Goal: Navigation & Orientation: Find specific page/section

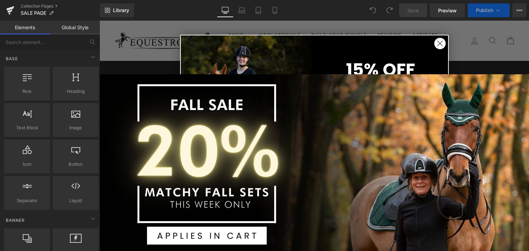
click at [434, 42] on circle "Close dialog" at bounding box center [439, 43] width 11 height 11
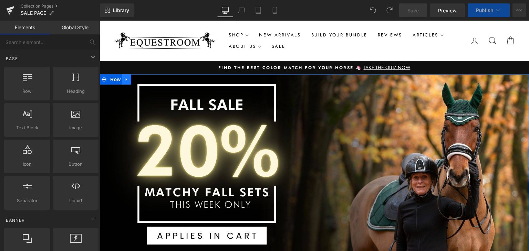
click at [124, 83] on link at bounding box center [126, 79] width 9 height 10
click at [140, 83] on link at bounding box center [144, 79] width 9 height 10
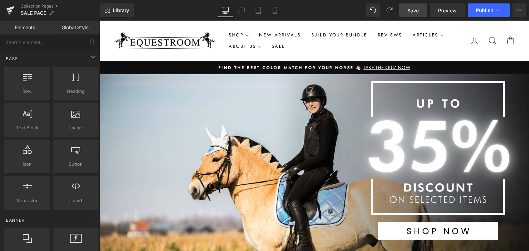
click at [424, 8] on link "Save" at bounding box center [413, 10] width 28 height 14
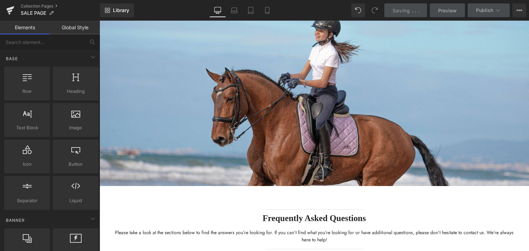
scroll to position [1518, 0]
